Goal: Information Seeking & Learning: Learn about a topic

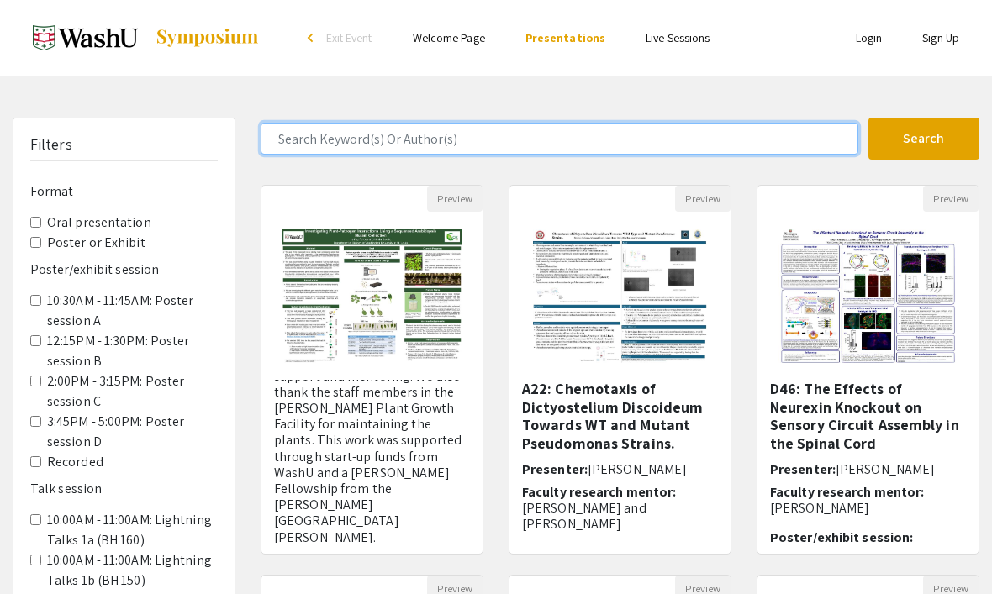
click at [293, 130] on input "Search Keyword(s) Or Author(s)" at bounding box center [560, 139] width 598 height 32
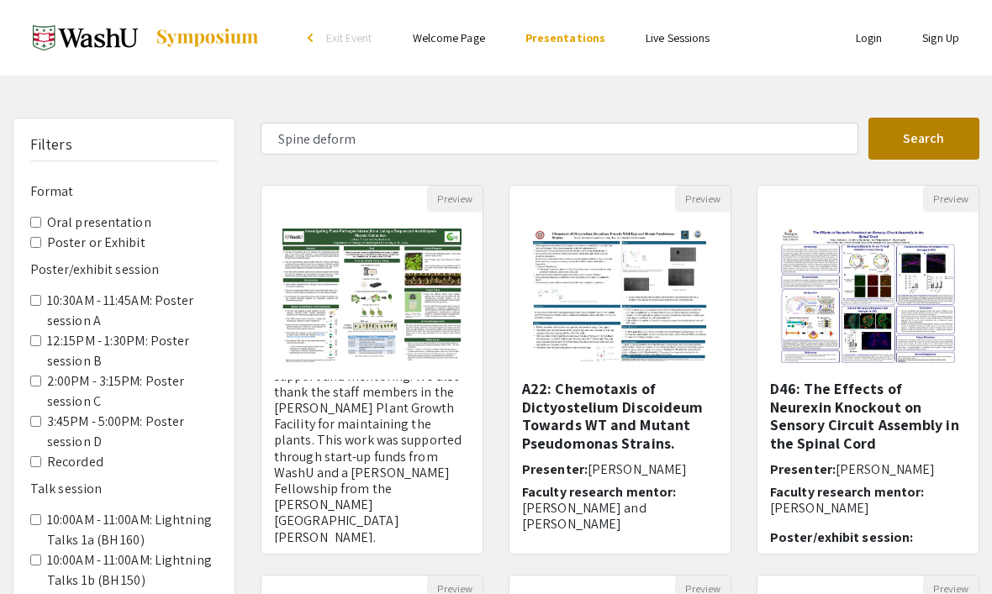
click at [899, 137] on button "Search" at bounding box center [924, 139] width 112 height 42
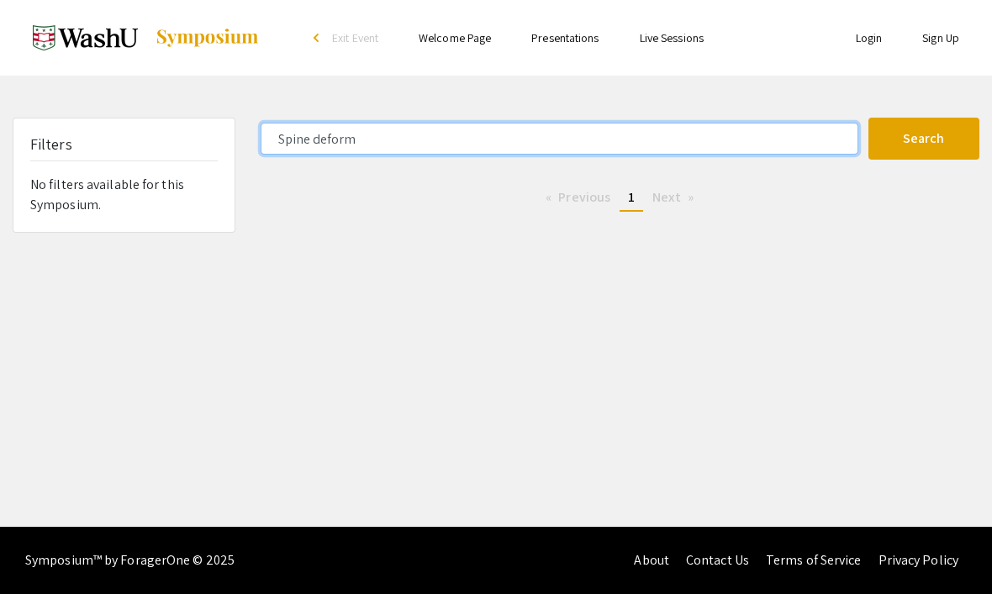
click at [684, 146] on input "Spine deform" at bounding box center [560, 139] width 598 height 32
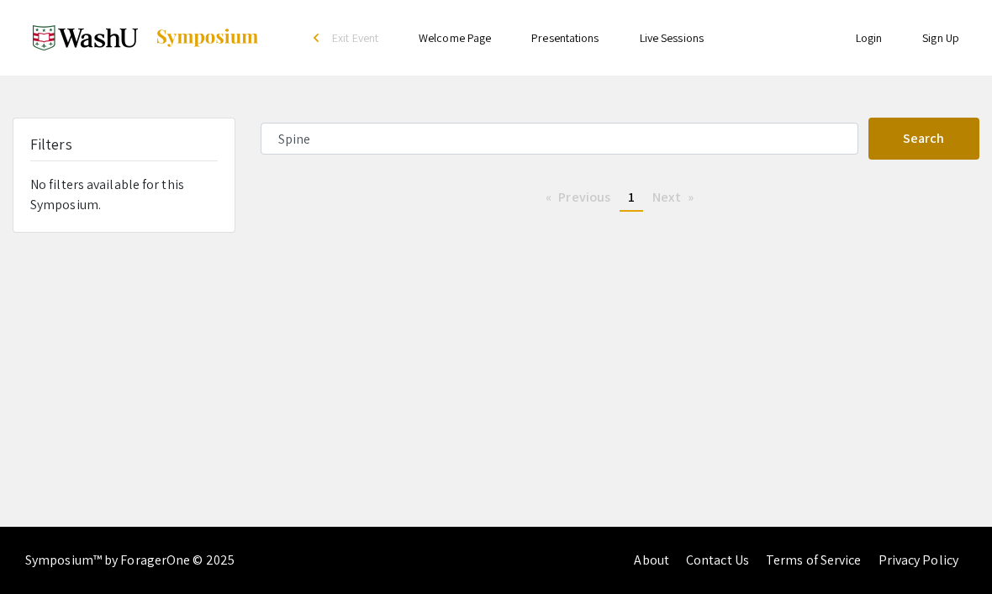
click at [901, 135] on button "Search" at bounding box center [924, 139] width 112 height 42
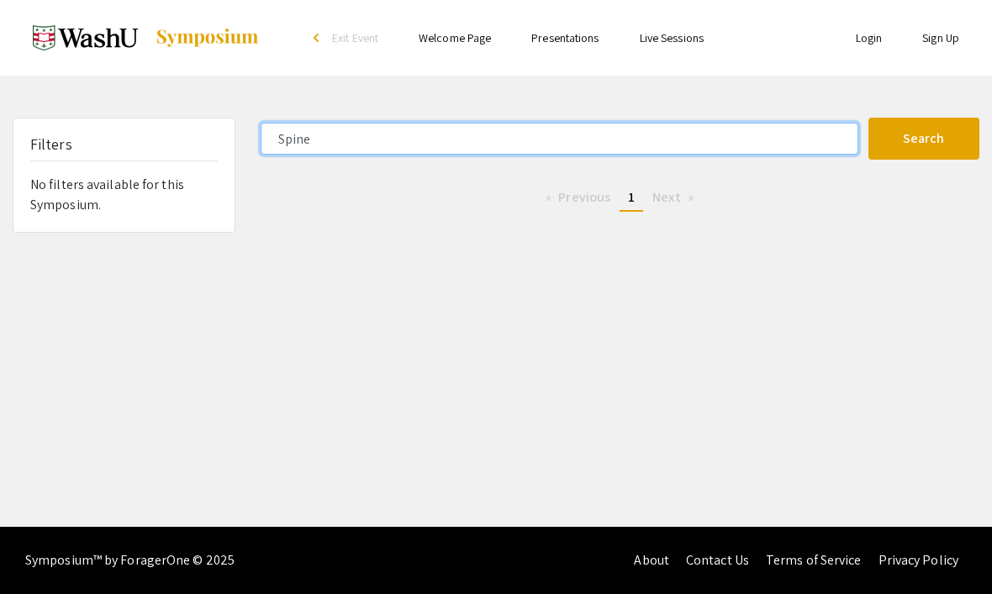
click at [753, 128] on input "Spine" at bounding box center [560, 139] width 598 height 32
click at [345, 134] on input "Spine" at bounding box center [560, 139] width 598 height 32
type input "Spin"
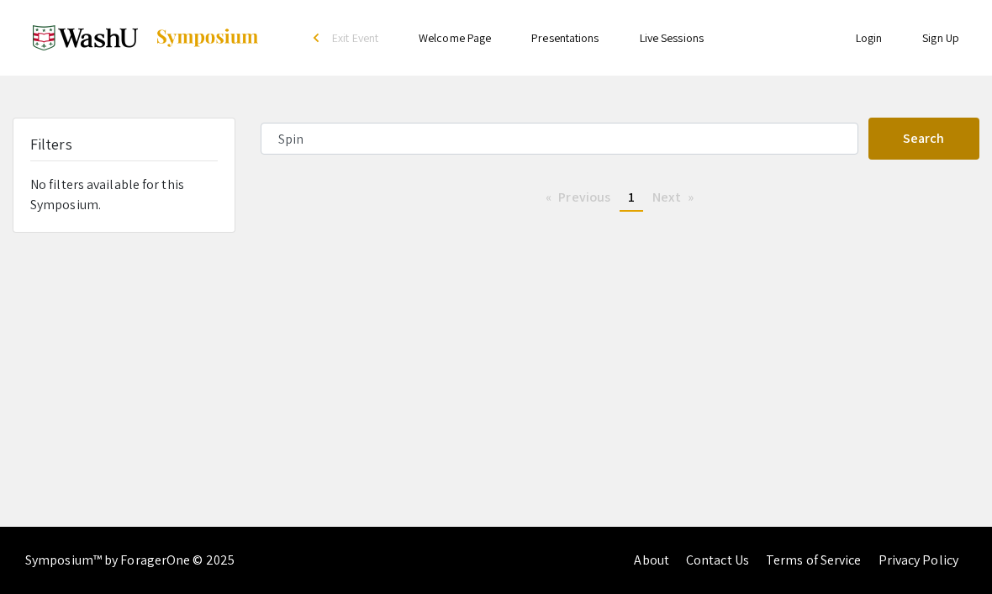
click at [951, 141] on button "Search" at bounding box center [924, 139] width 112 height 42
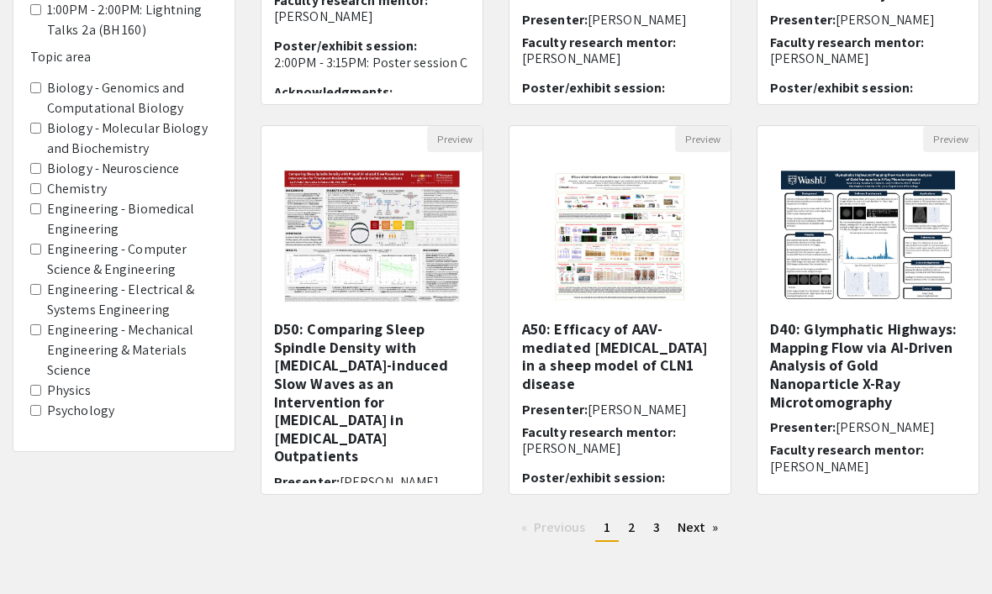
scroll to position [464, 0]
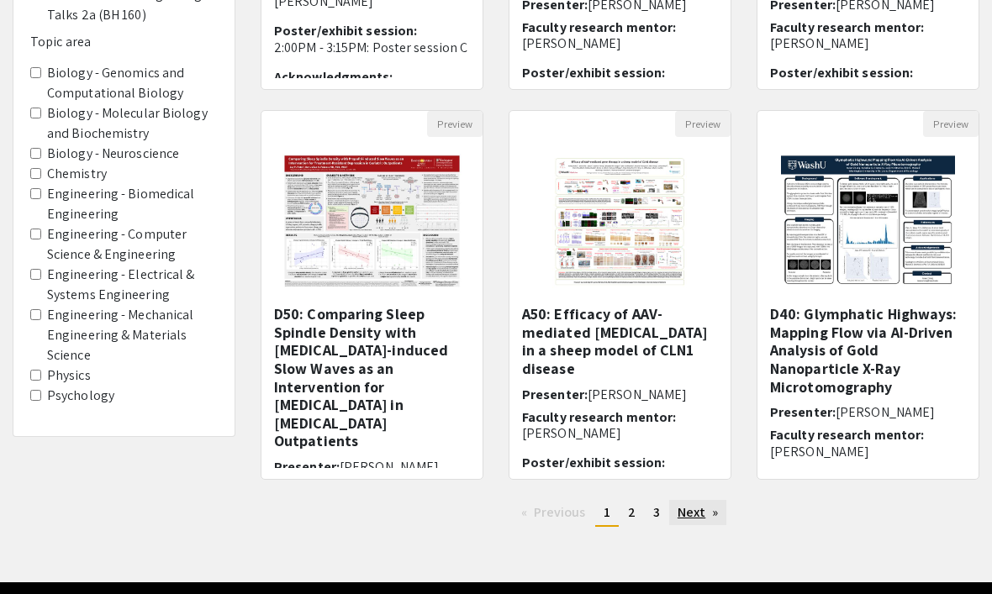
click at [704, 509] on link "Next page" at bounding box center [698, 513] width 58 height 25
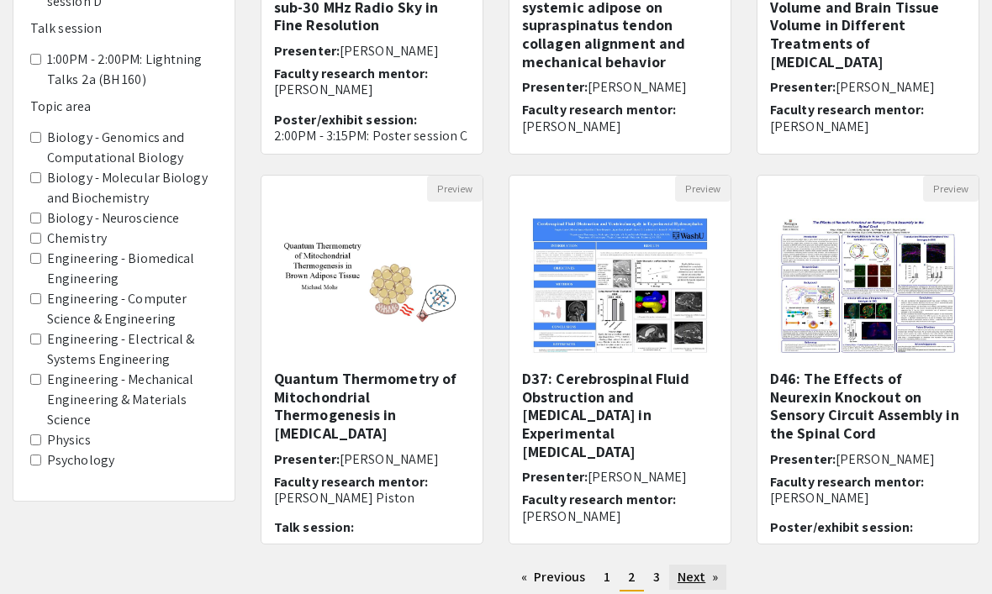
scroll to position [403, 0]
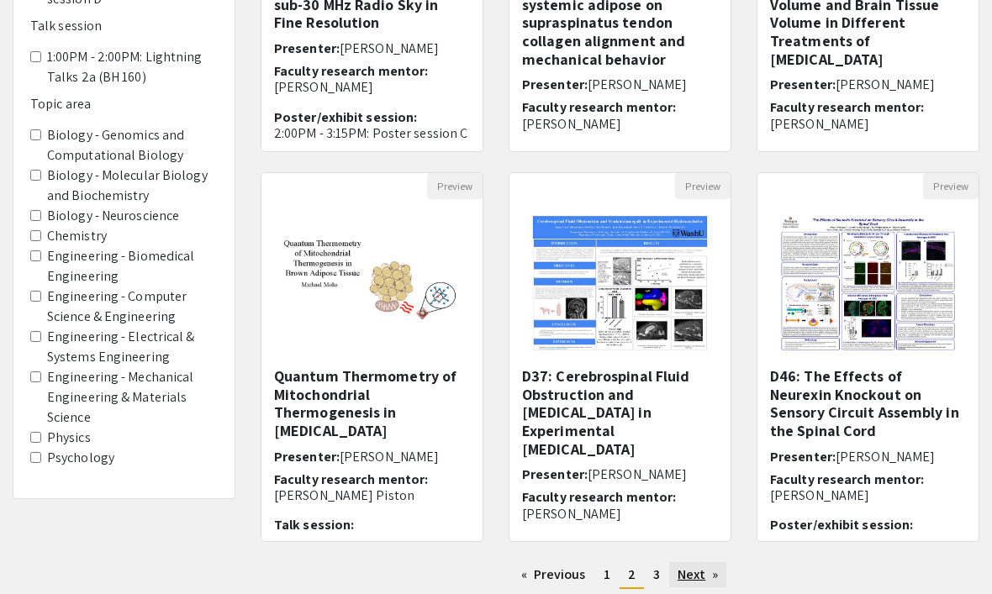
click at [709, 578] on link "Next page" at bounding box center [698, 574] width 58 height 25
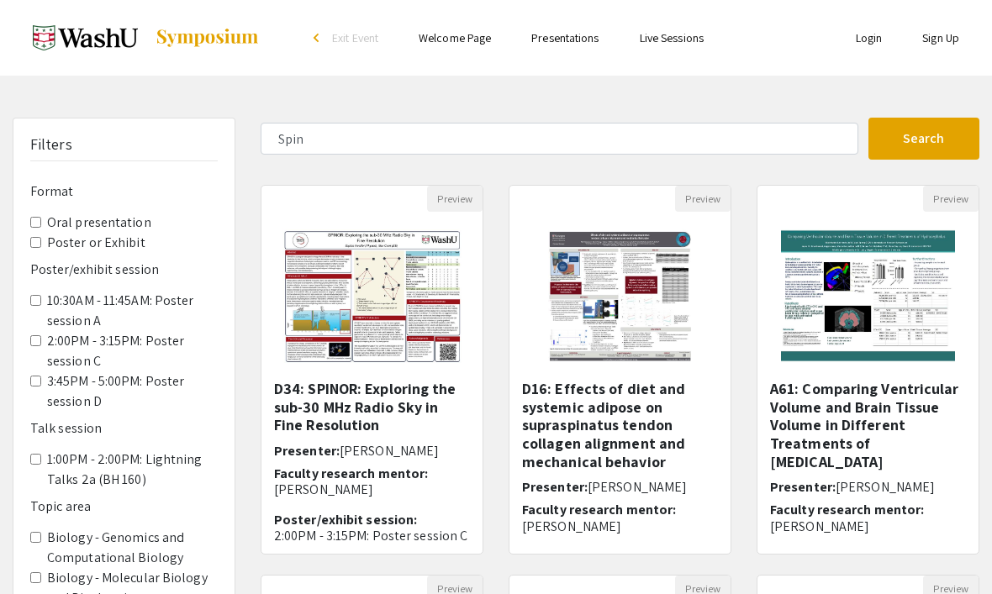
scroll to position [403, 0]
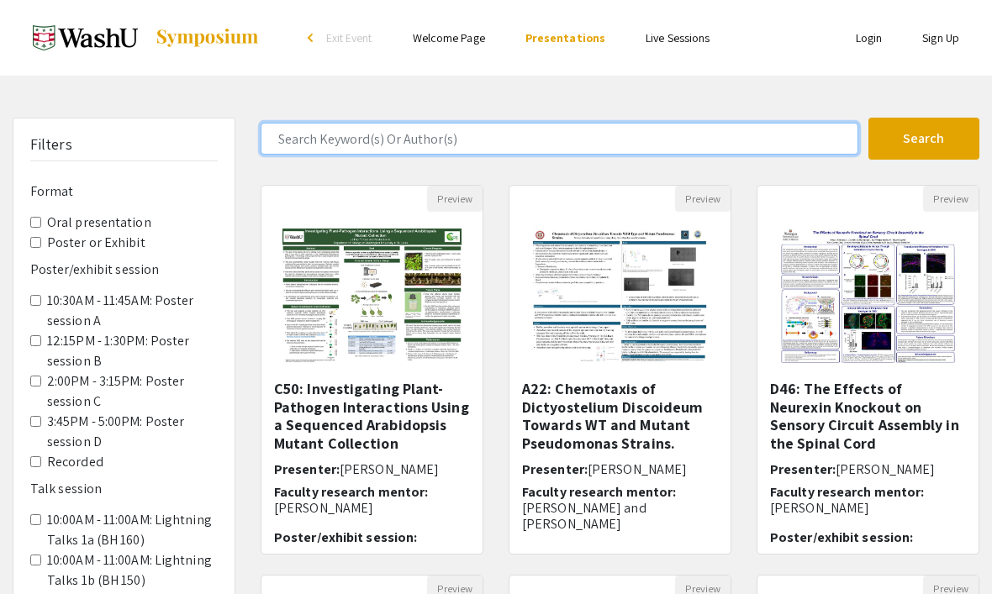
click at [319, 145] on input "Search Keyword(s) Or Author(s)" at bounding box center [560, 139] width 598 height 32
type input "[PERSON_NAME]"
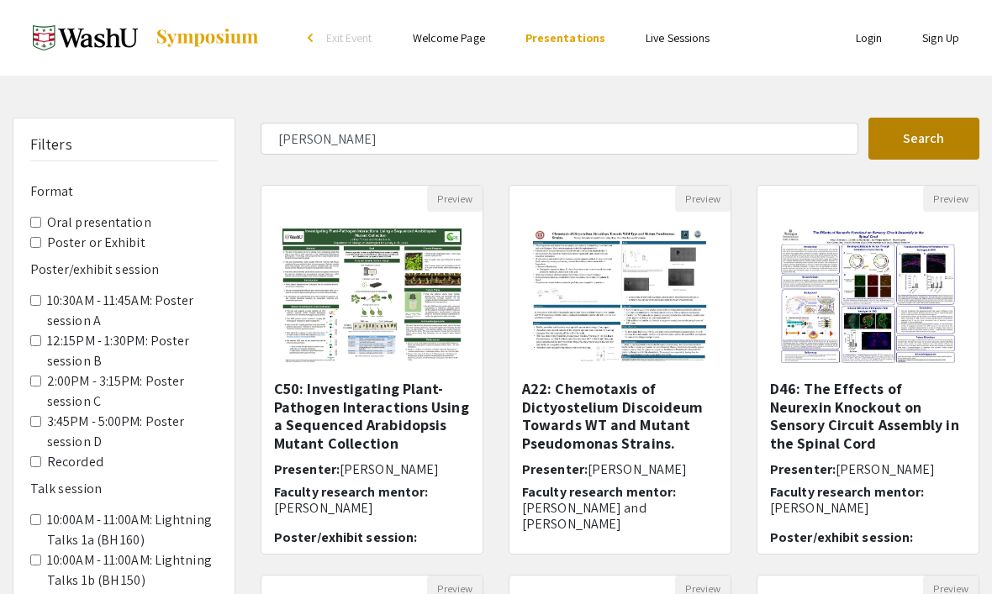
click at [917, 119] on button "Search" at bounding box center [924, 139] width 112 height 42
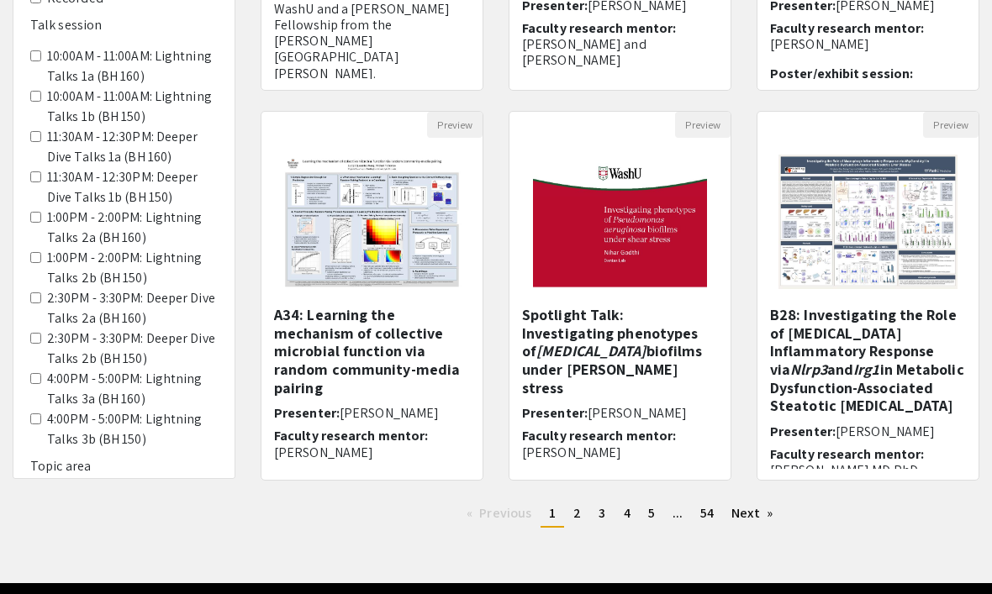
scroll to position [464, 0]
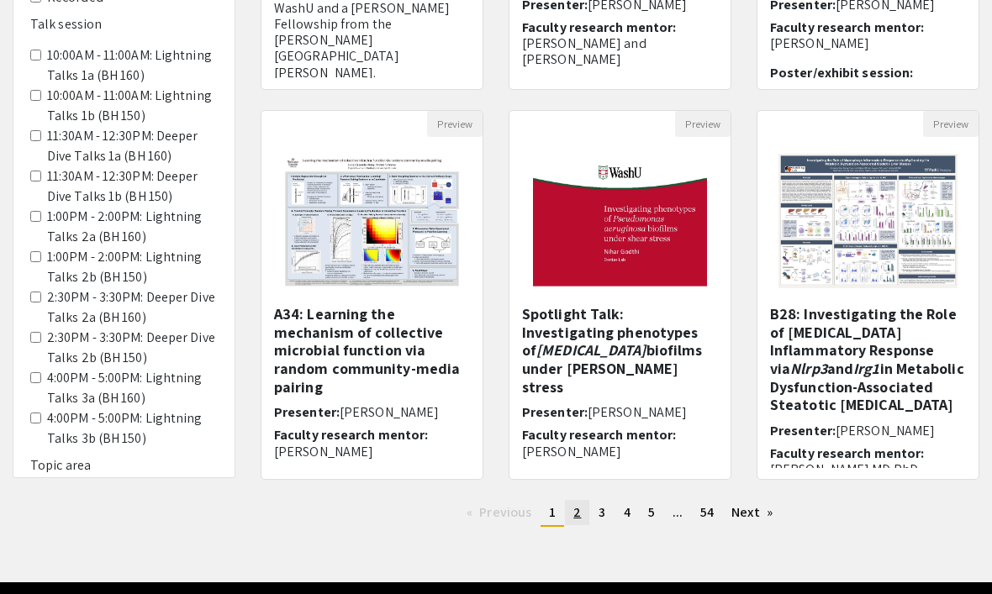
click at [568, 503] on link "page 2" at bounding box center [577, 513] width 24 height 25
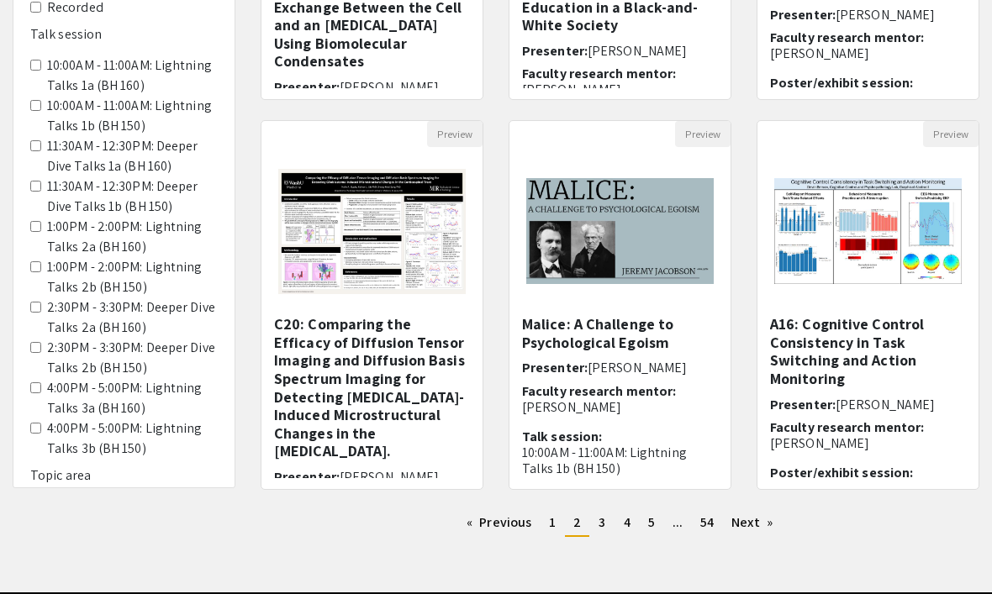
scroll to position [464, 0]
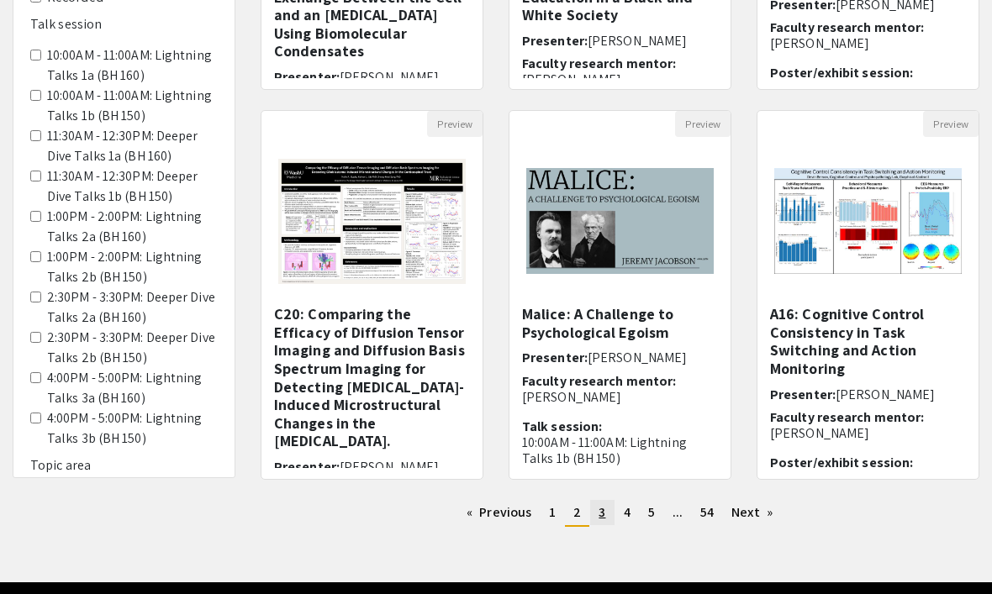
click at [603, 517] on span "3" at bounding box center [601, 513] width 7 height 18
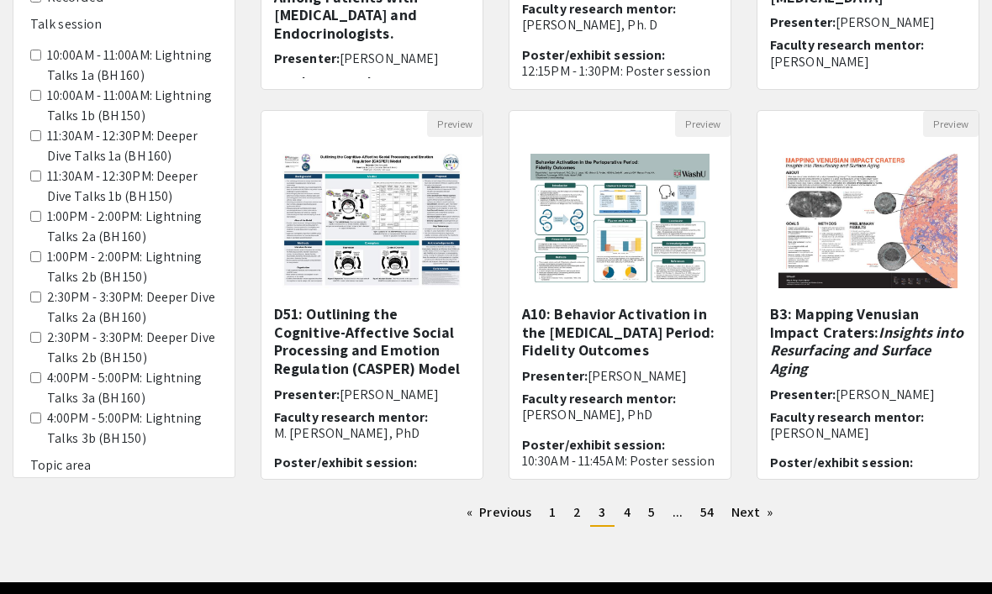
scroll to position [464, 0]
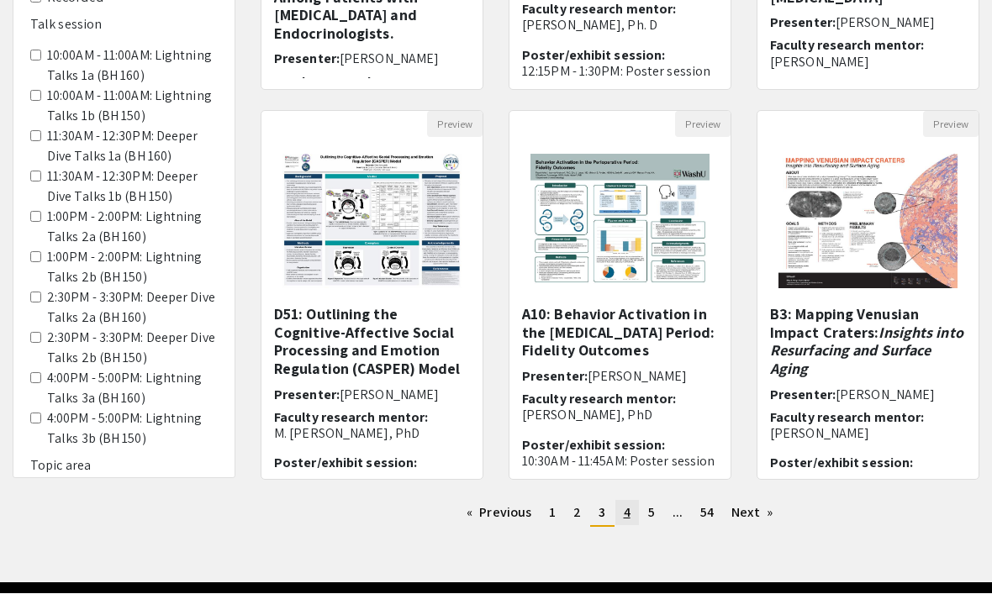
click at [621, 517] on link "page 4" at bounding box center [627, 513] width 24 height 25
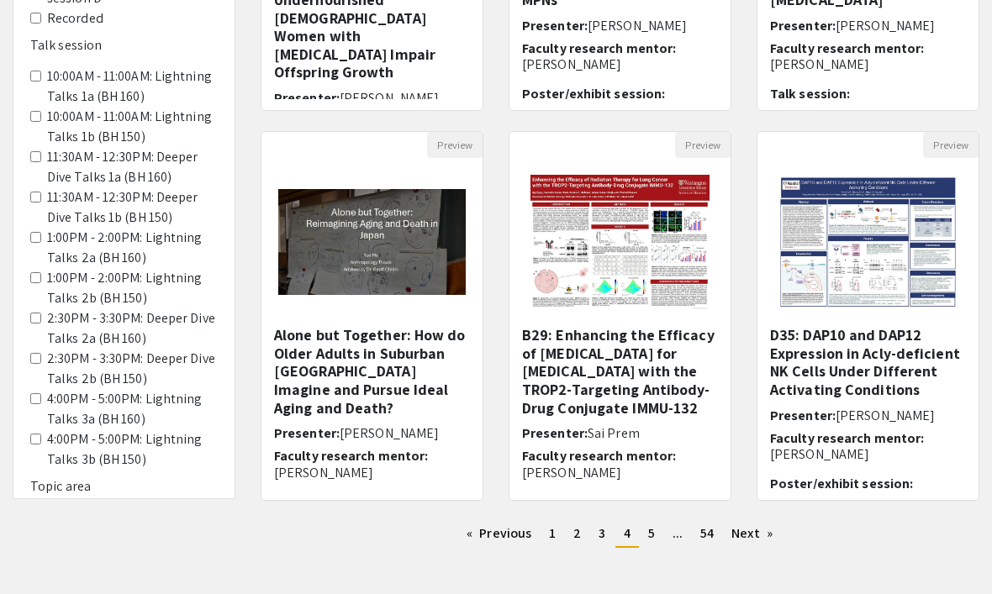
scroll to position [464, 0]
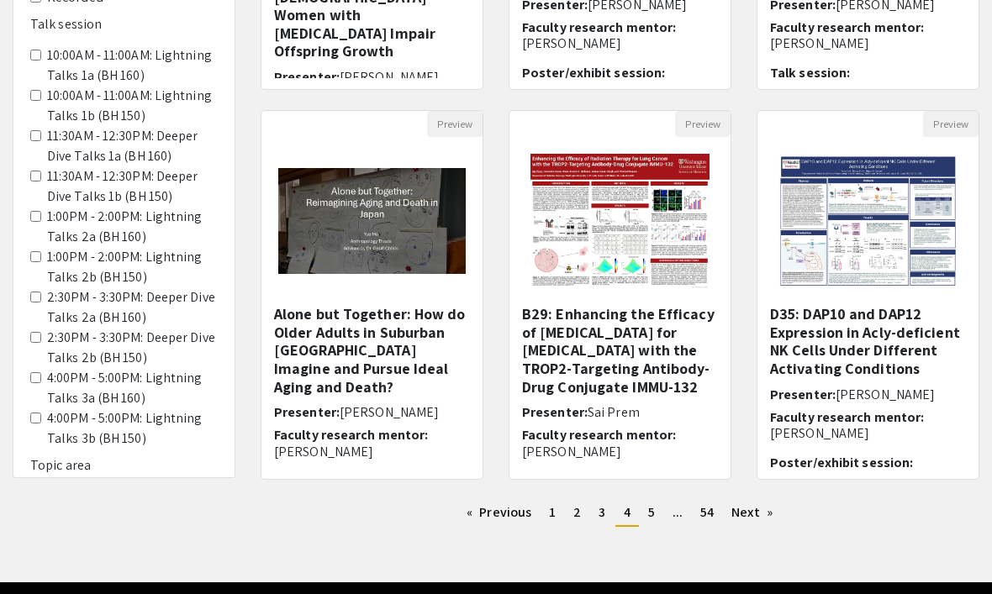
click at [649, 508] on span "5" at bounding box center [651, 513] width 7 height 18
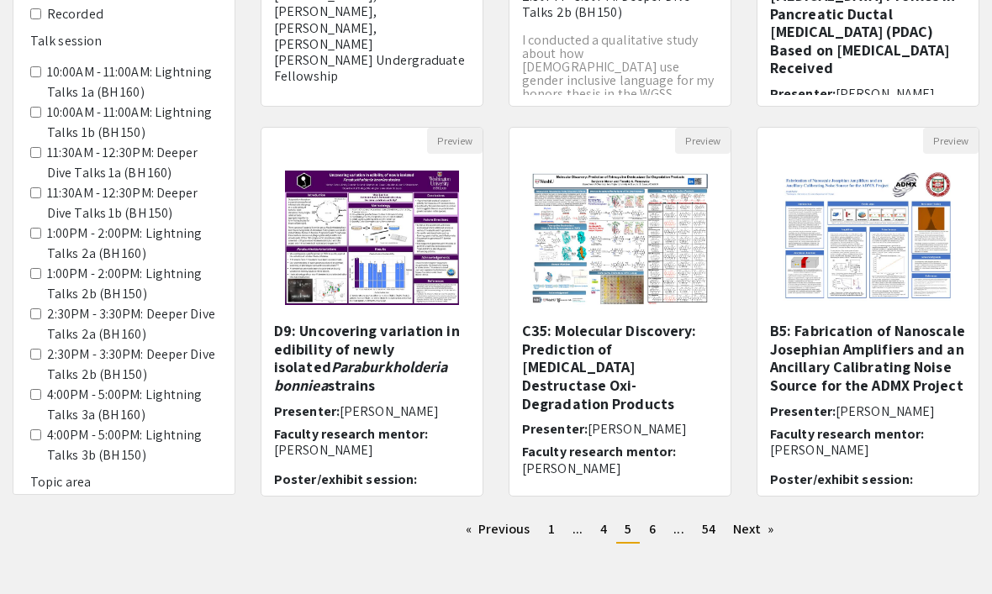
scroll to position [449, 0]
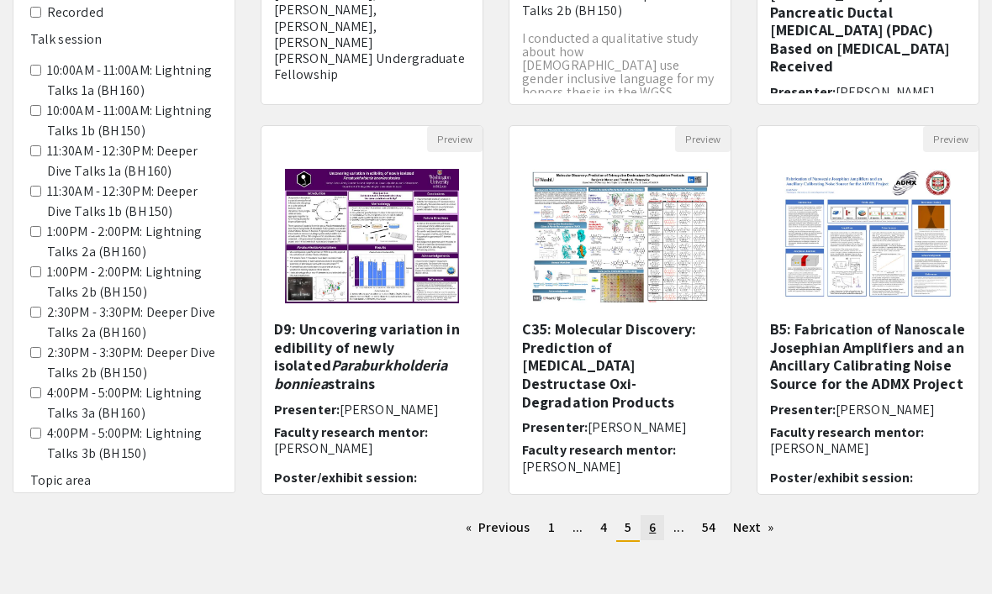
click at [656, 530] on span "6" at bounding box center [652, 528] width 7 height 18
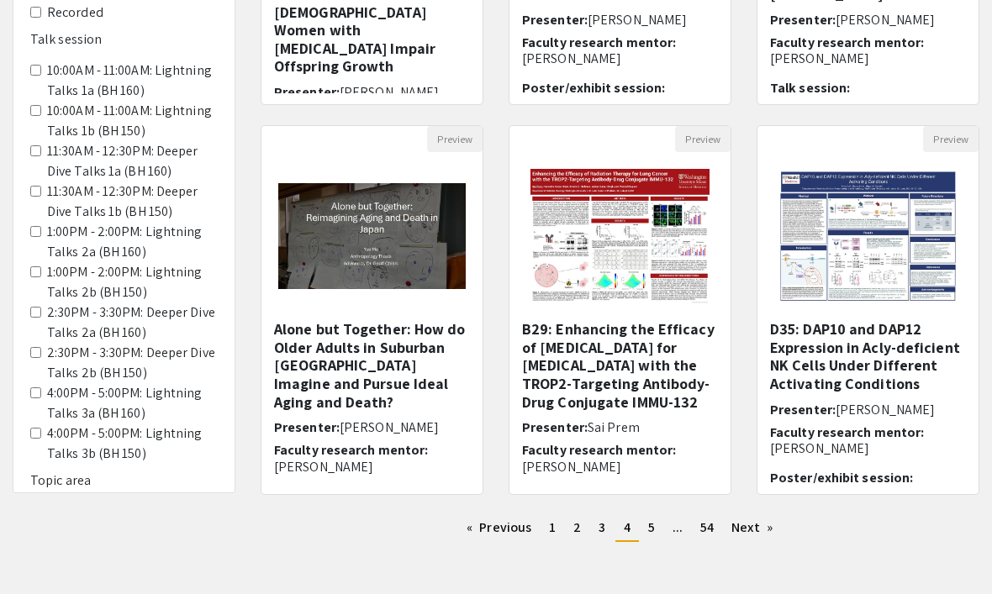
scroll to position [465, 0]
